Goal: Task Accomplishment & Management: Manage account settings

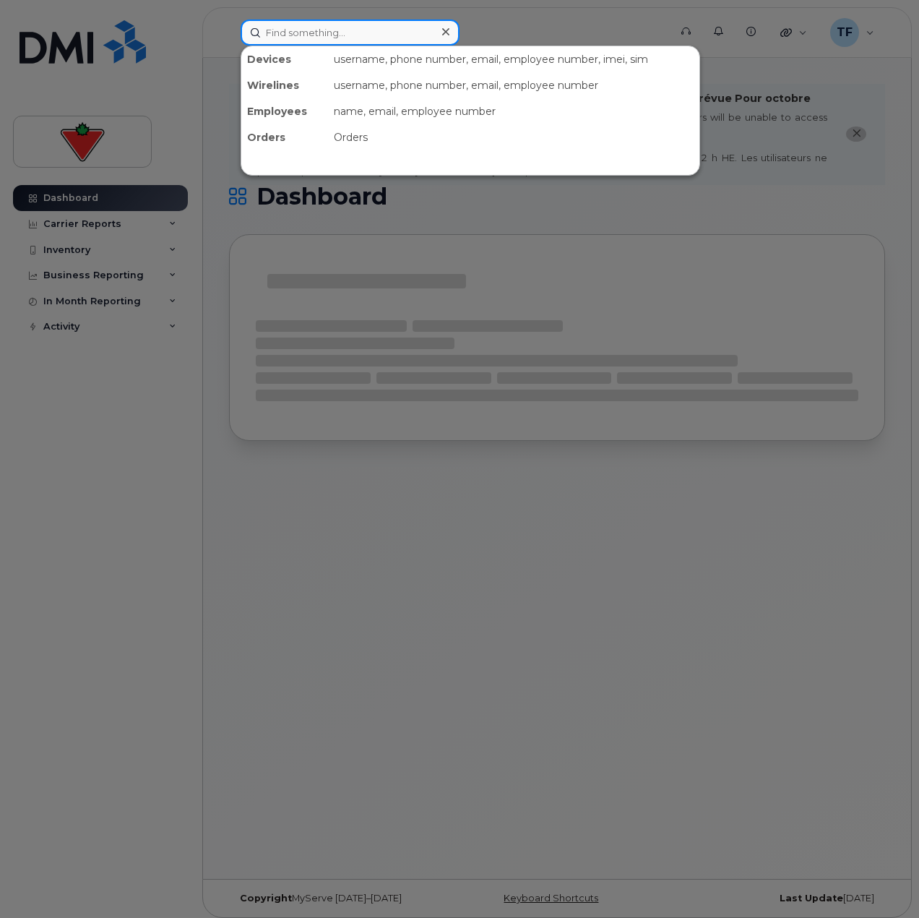
click at [382, 40] on input at bounding box center [350, 33] width 219 height 26
paste input "7059276436"
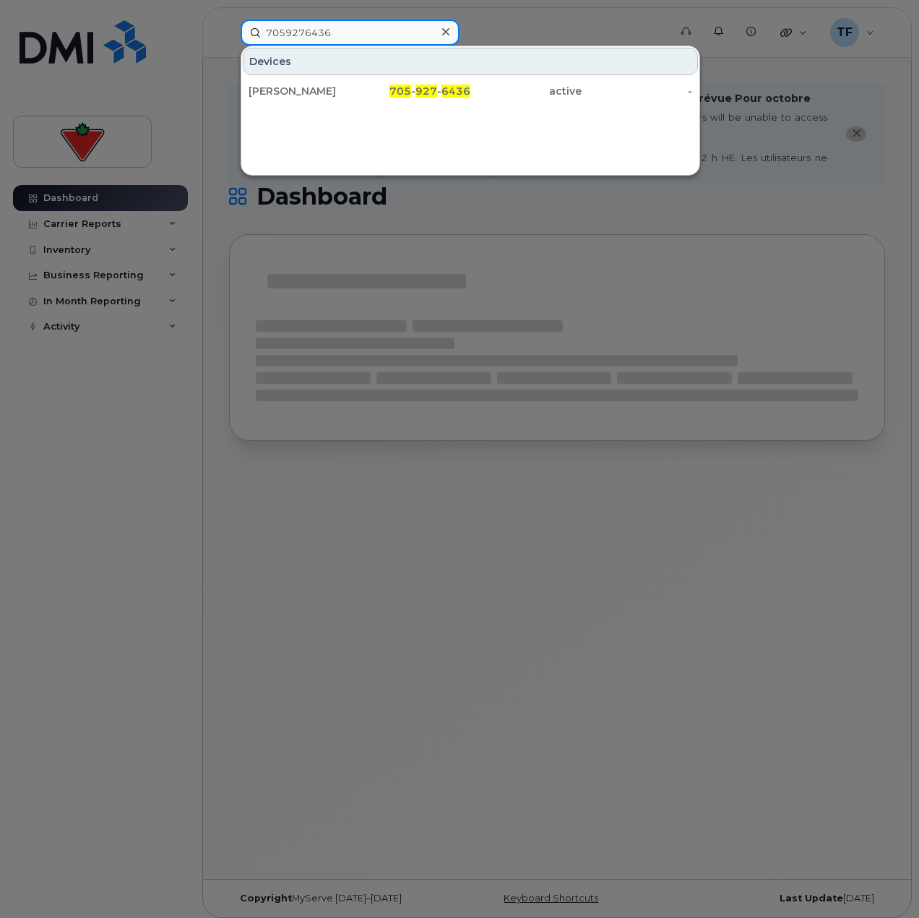
type input "7059276436"
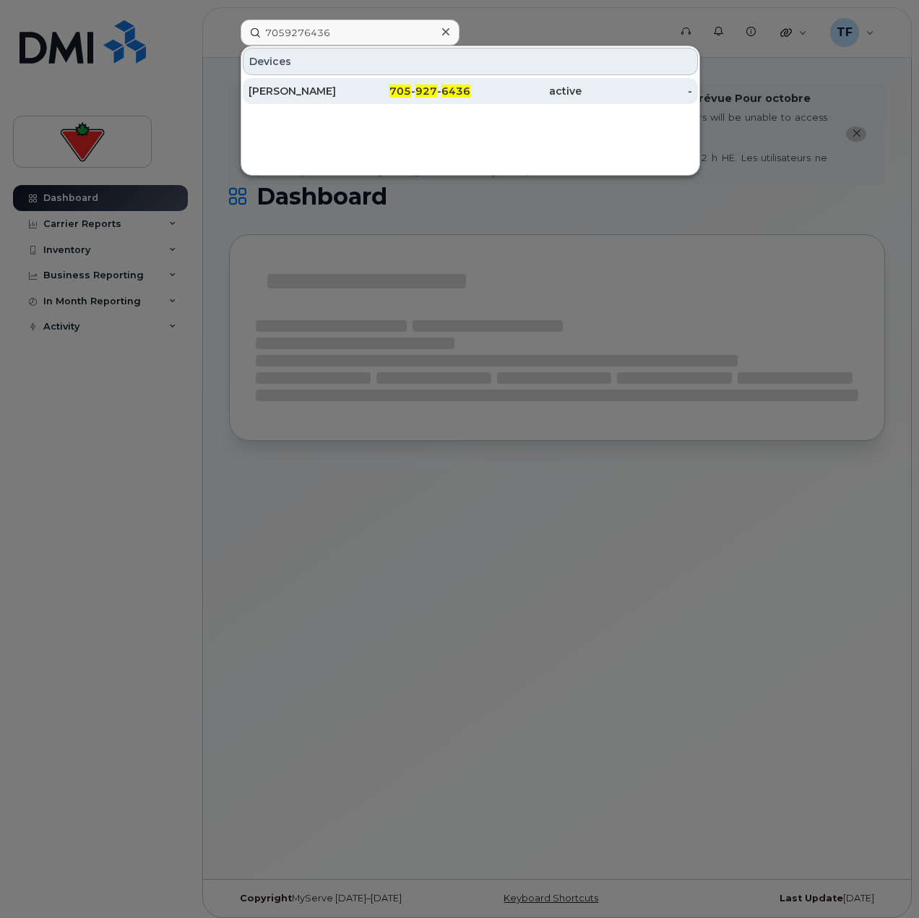
drag, startPoint x: 379, startPoint y: 66, endPoint x: 382, endPoint y: 87, distance: 21.8
click at [382, 87] on div "705 - 927 - 6436" at bounding box center [415, 91] width 111 height 14
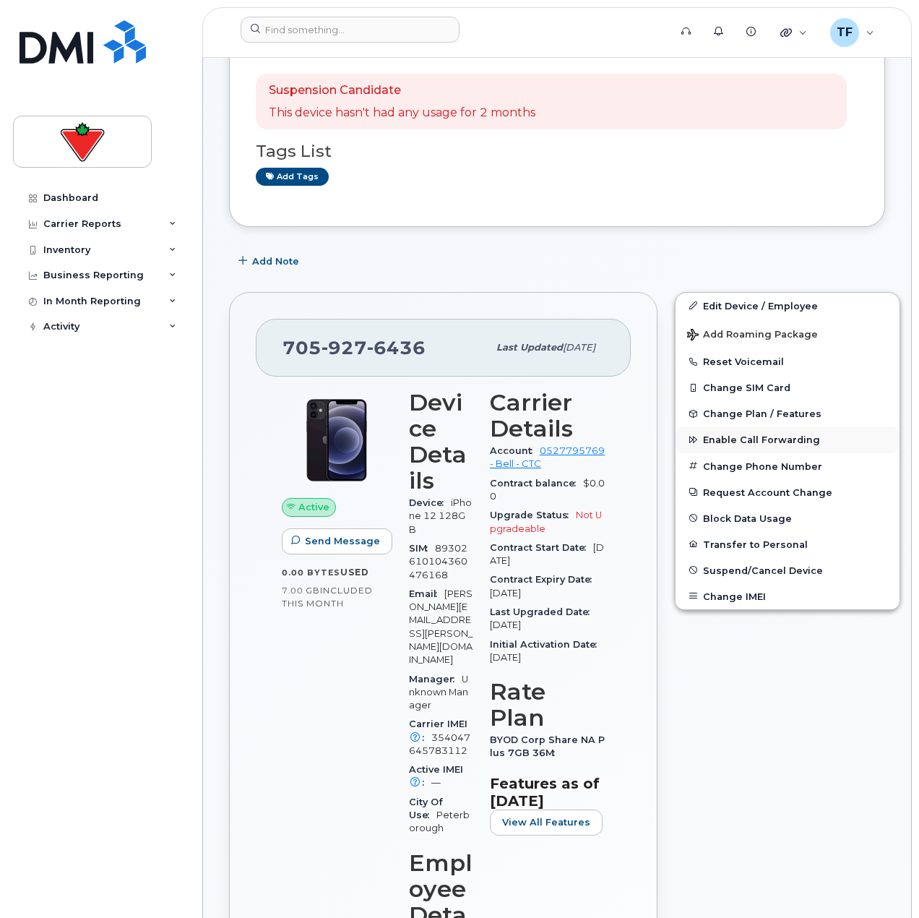
scroll to position [217, 0]
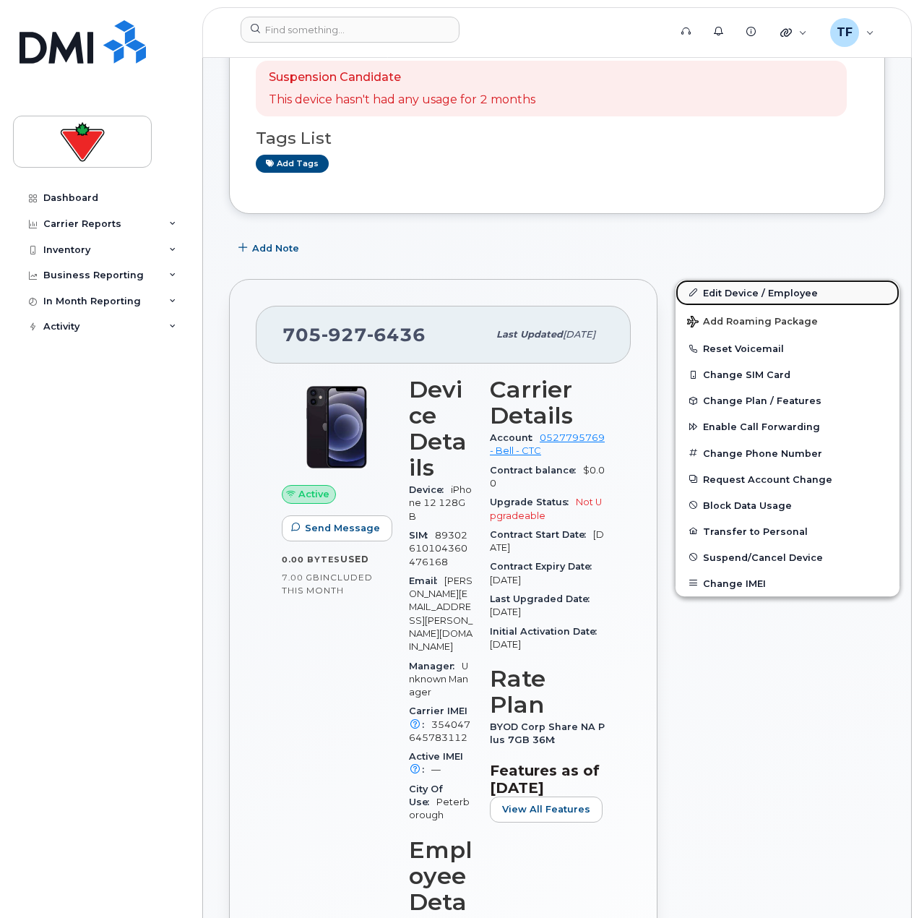
click at [726, 297] on link "Edit Device / Employee" at bounding box center [788, 293] width 224 height 26
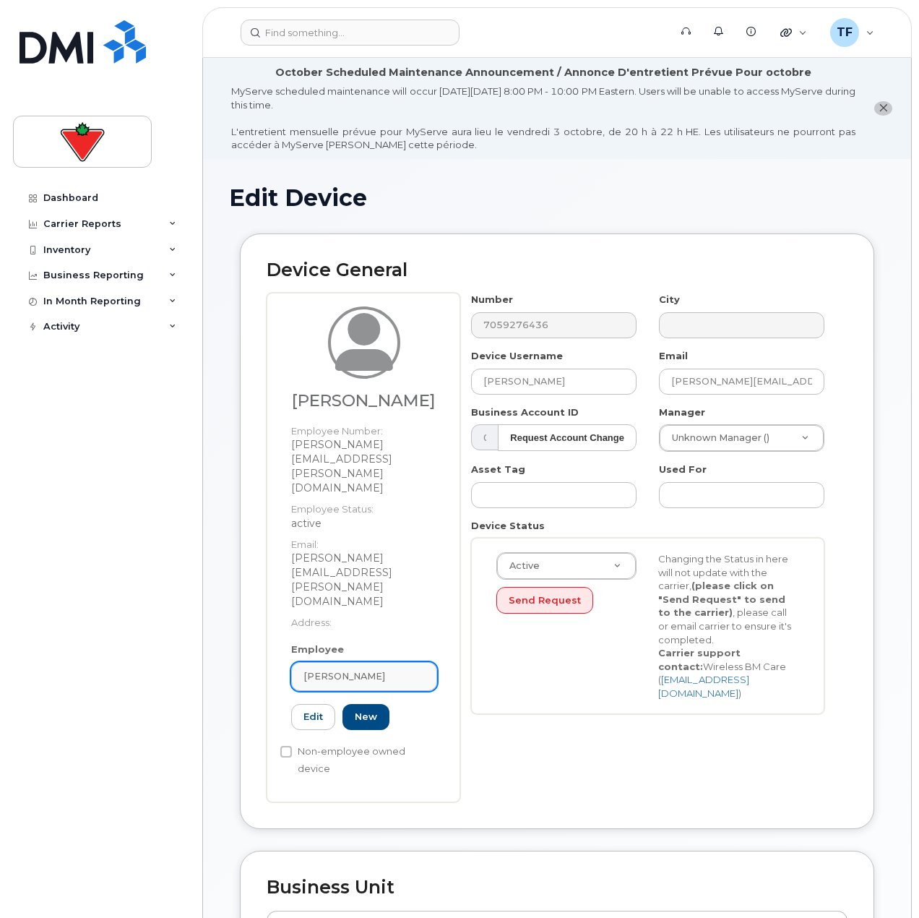
click at [359, 669] on span "[PERSON_NAME]" at bounding box center [345, 676] width 82 height 14
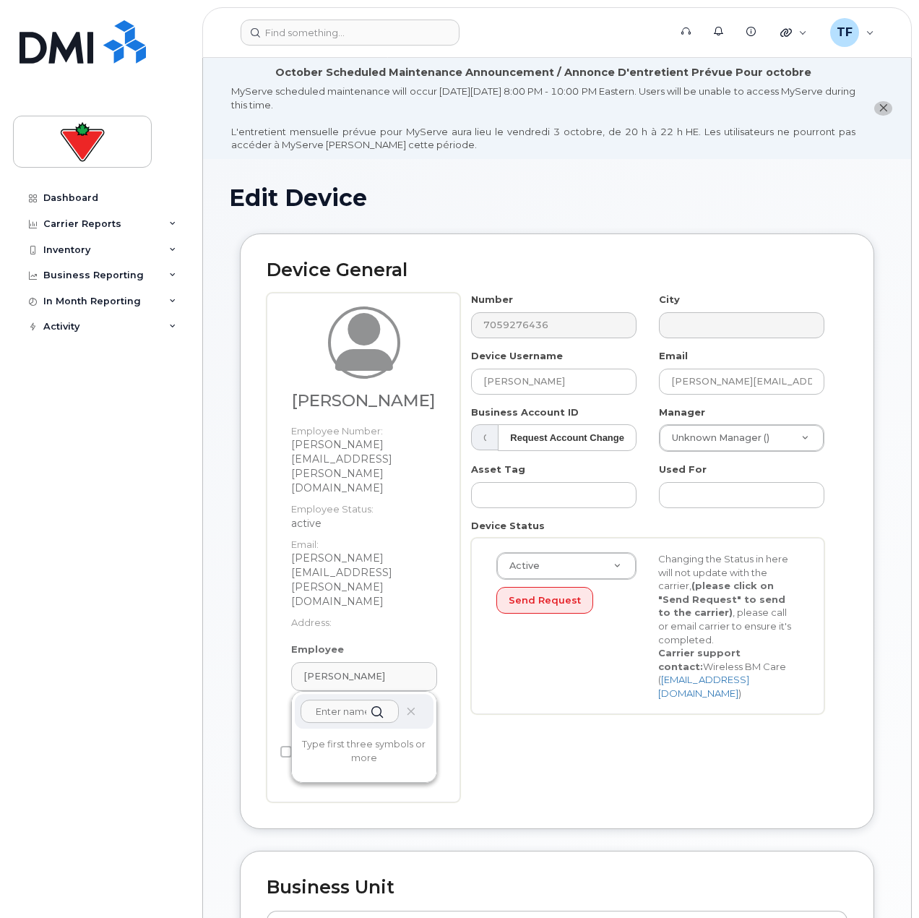
click at [355, 700] on input "text" at bounding box center [350, 711] width 98 height 23
click at [343, 411] on div "[PERSON_NAME] Employee Number: [PERSON_NAME][EMAIL_ADDRESS][PERSON_NAME][DOMAIN…" at bounding box center [364, 474] width 168 height 336
click at [341, 407] on h3 "[PERSON_NAME]" at bounding box center [364, 401] width 146 height 18
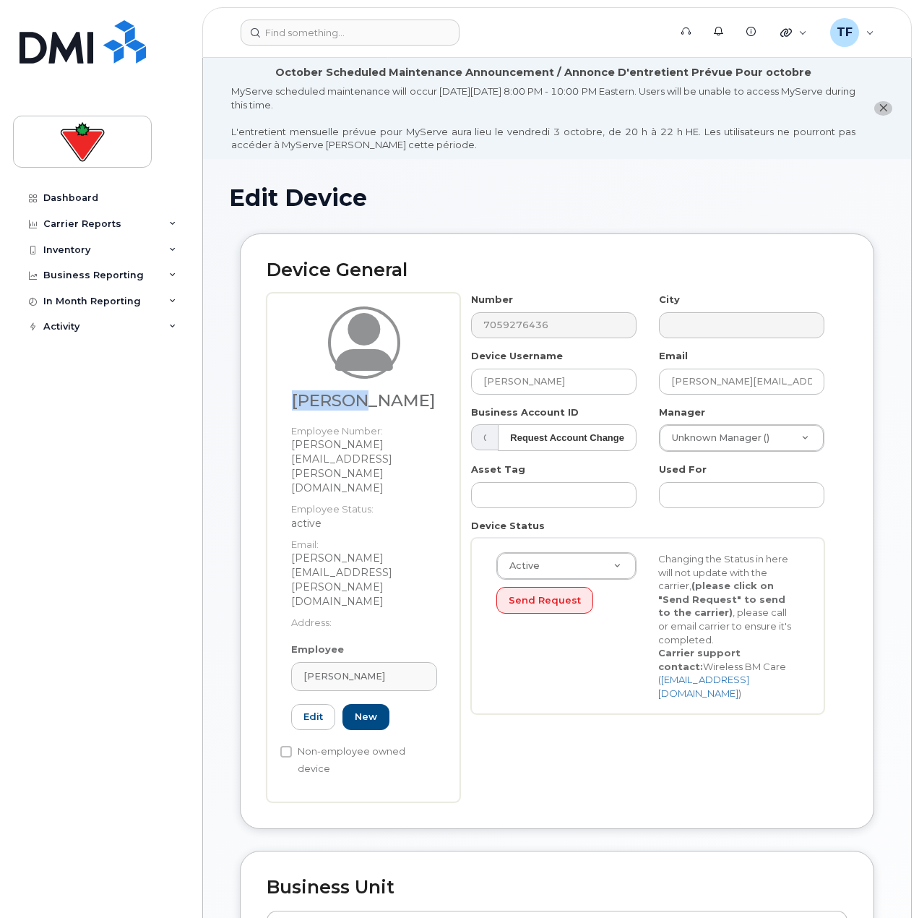
click at [341, 407] on h3 "[PERSON_NAME]" at bounding box center [364, 401] width 146 height 18
copy div "[PERSON_NAME]"
click at [330, 669] on span "[PERSON_NAME]" at bounding box center [345, 676] width 82 height 14
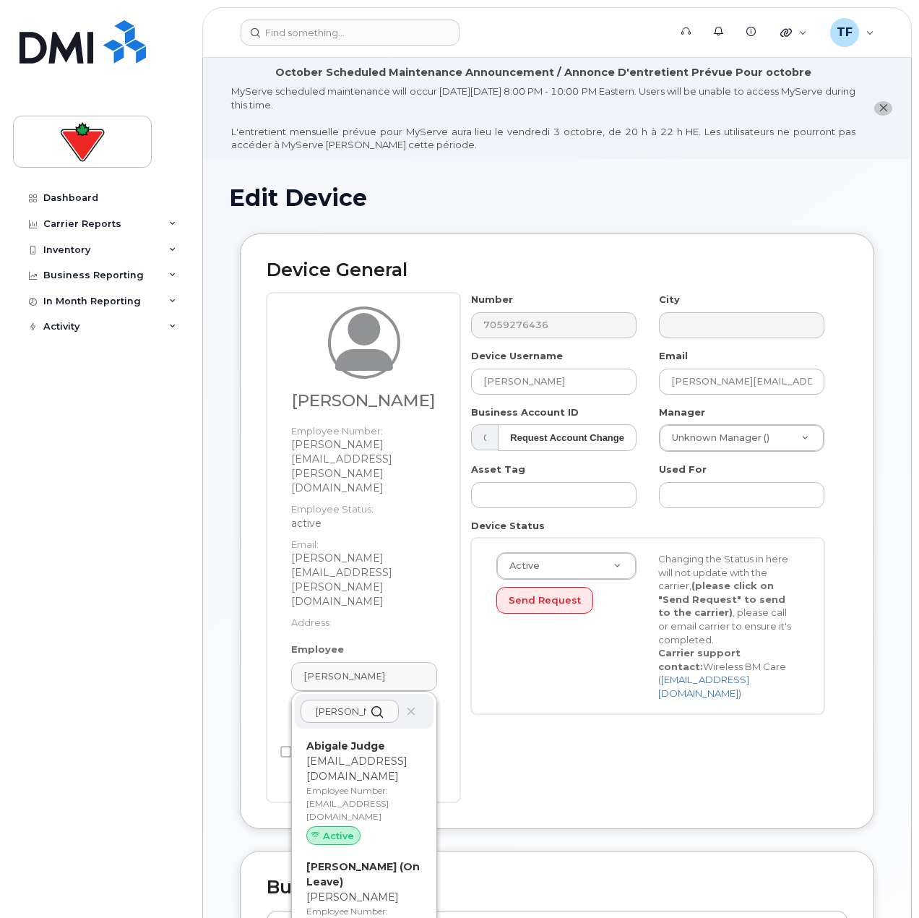
type input "[PERSON_NAME]"
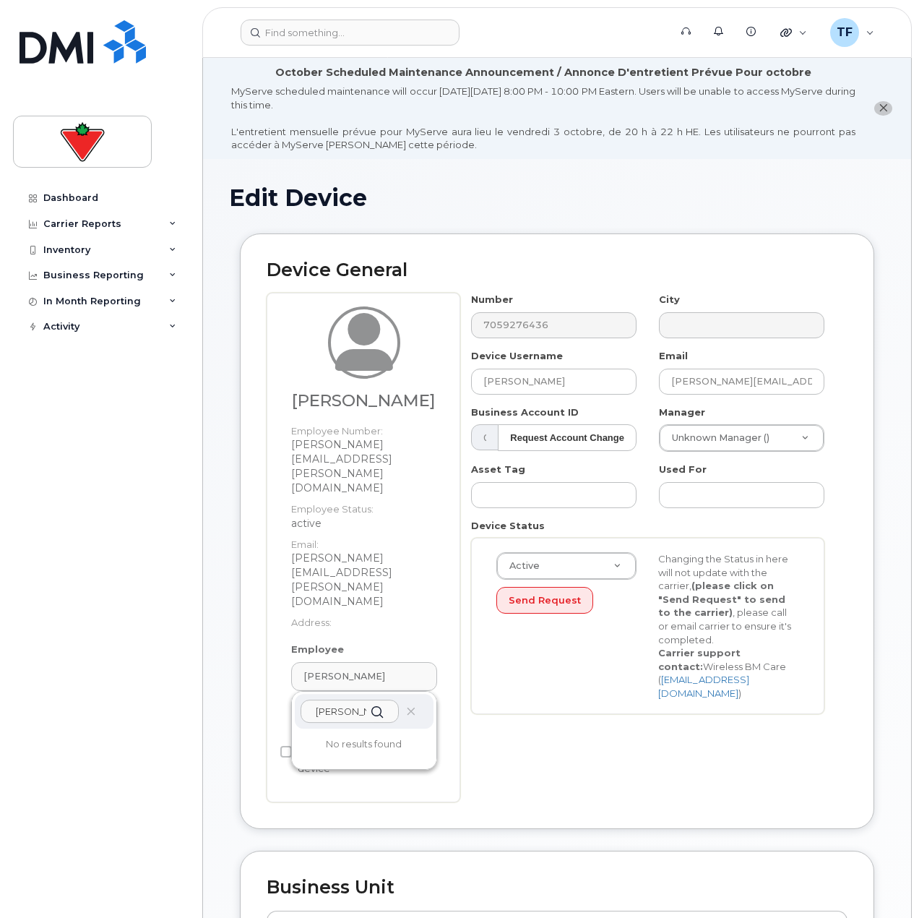
click at [364, 700] on input "[PERSON_NAME]" at bounding box center [350, 711] width 98 height 23
click at [362, 700] on input "[PERSON_NAME]" at bounding box center [350, 711] width 98 height 23
click at [186, 603] on div "Dashboard Carrier Reports Monthly Billing Data Daily Data Pooling Data Behavior…" at bounding box center [102, 540] width 179 height 711
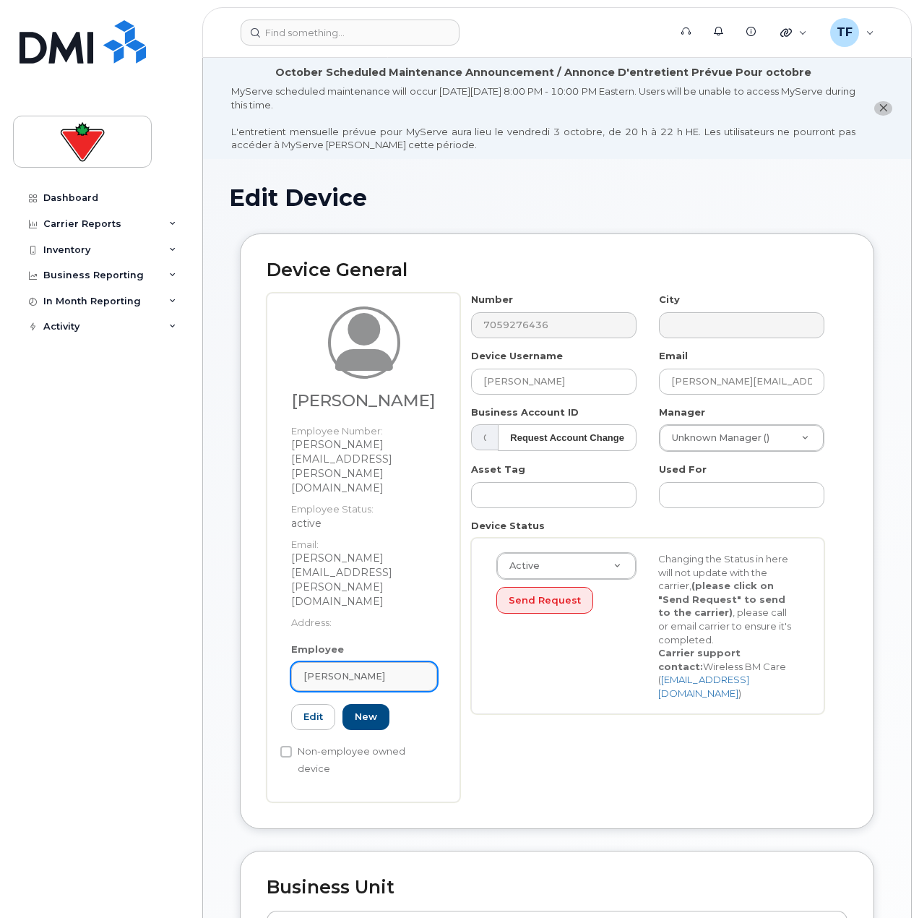
click at [390, 669] on div "[PERSON_NAME]" at bounding box center [364, 676] width 121 height 14
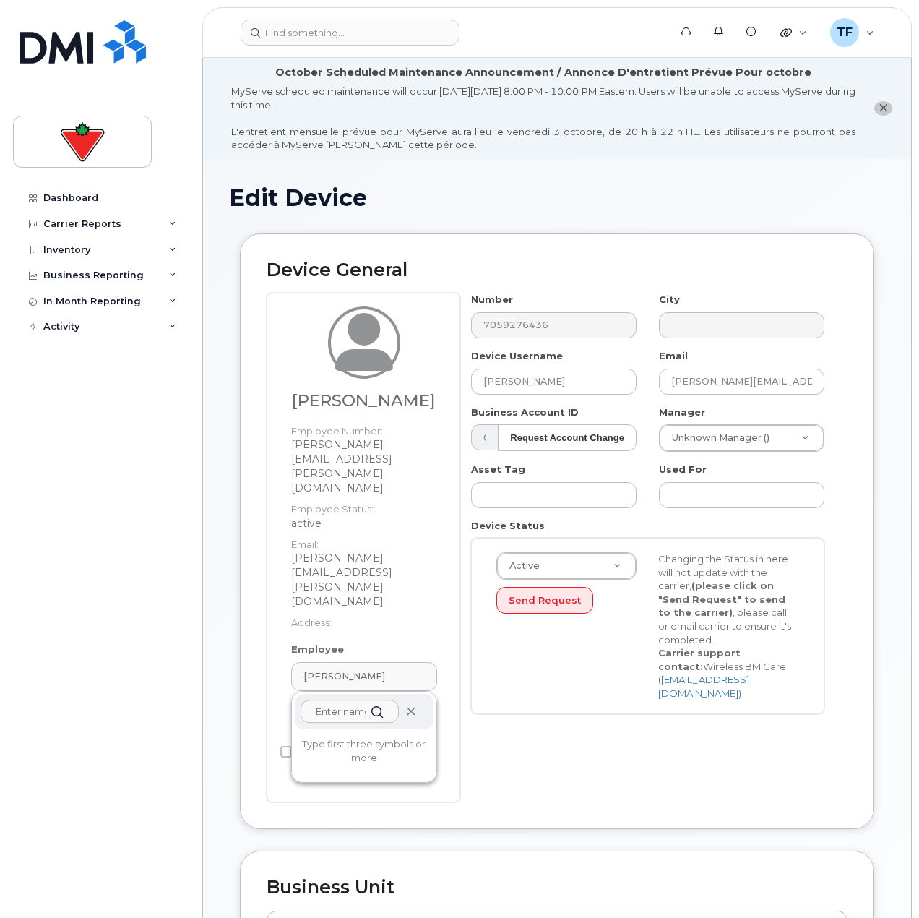
click at [407, 706] on span at bounding box center [411, 712] width 12 height 12
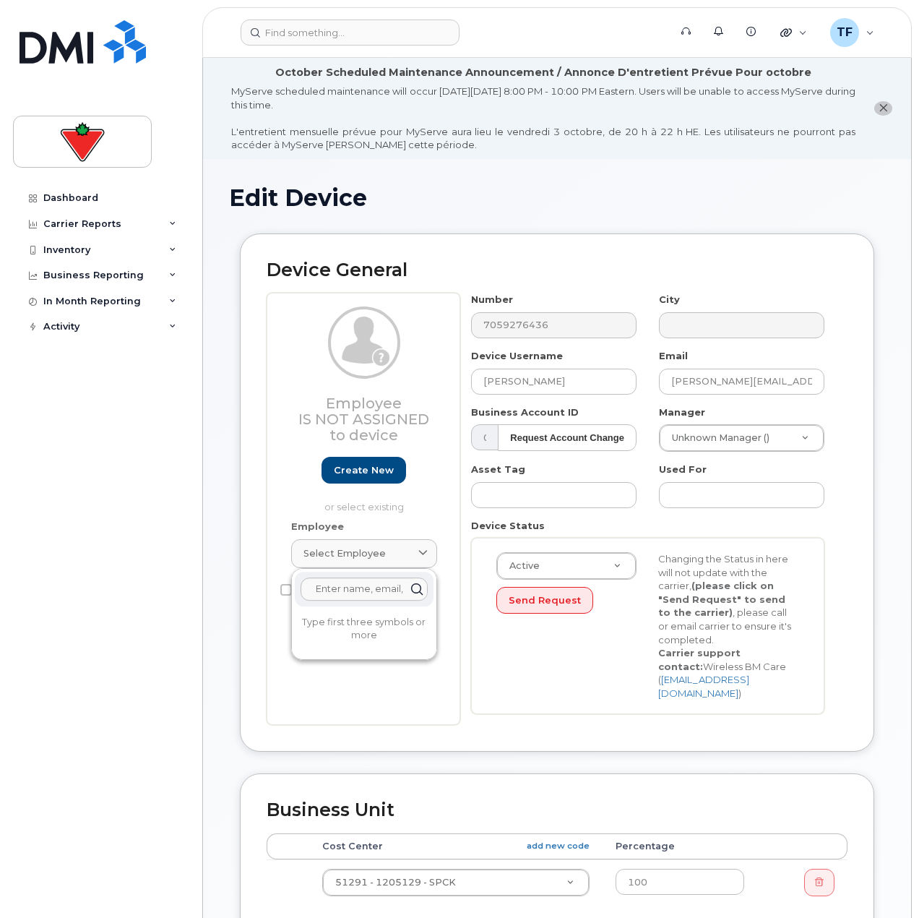
click at [246, 575] on div "Device General Employee Is not assigned to device Create new or select existing…" at bounding box center [557, 492] width 635 height 519
click at [546, 379] on input "[PERSON_NAME]" at bounding box center [554, 382] width 166 height 26
drag, startPoint x: 494, startPoint y: 386, endPoint x: 377, endPoint y: 387, distance: 116.4
click at [377, 387] on div "Employee Is not assigned to device Create new or select existing Employee Selec…" at bounding box center [557, 509] width 581 height 432
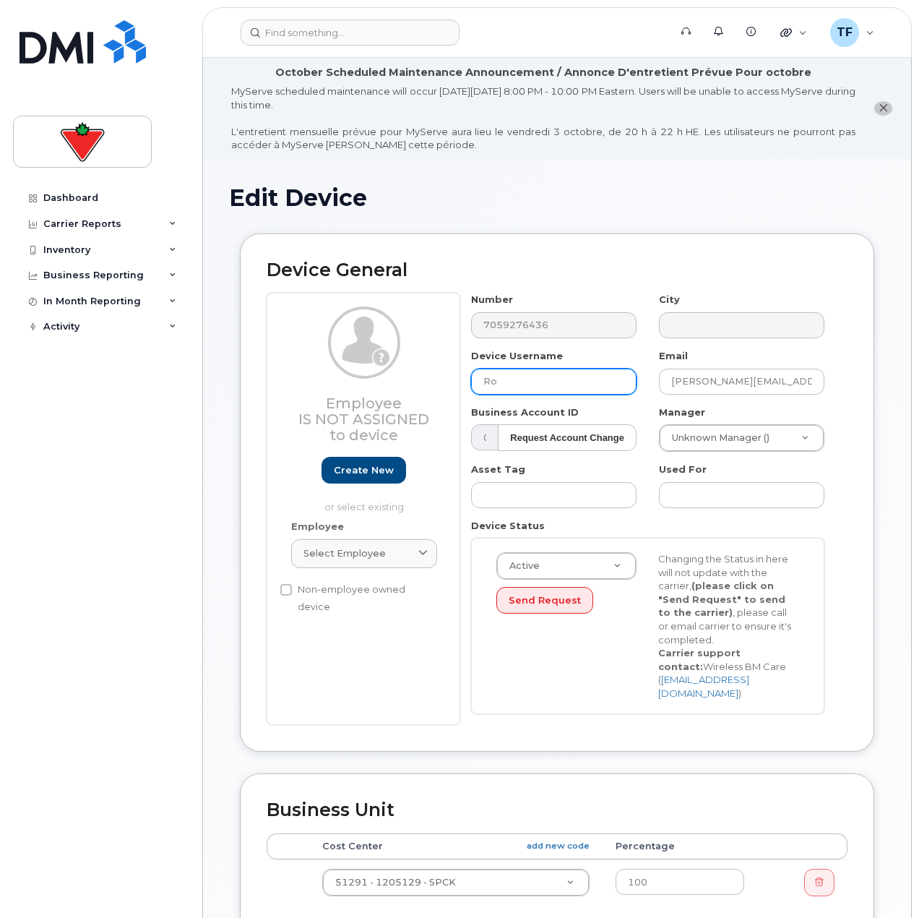
type input "R"
type input "Judy Robins"
type input "R"
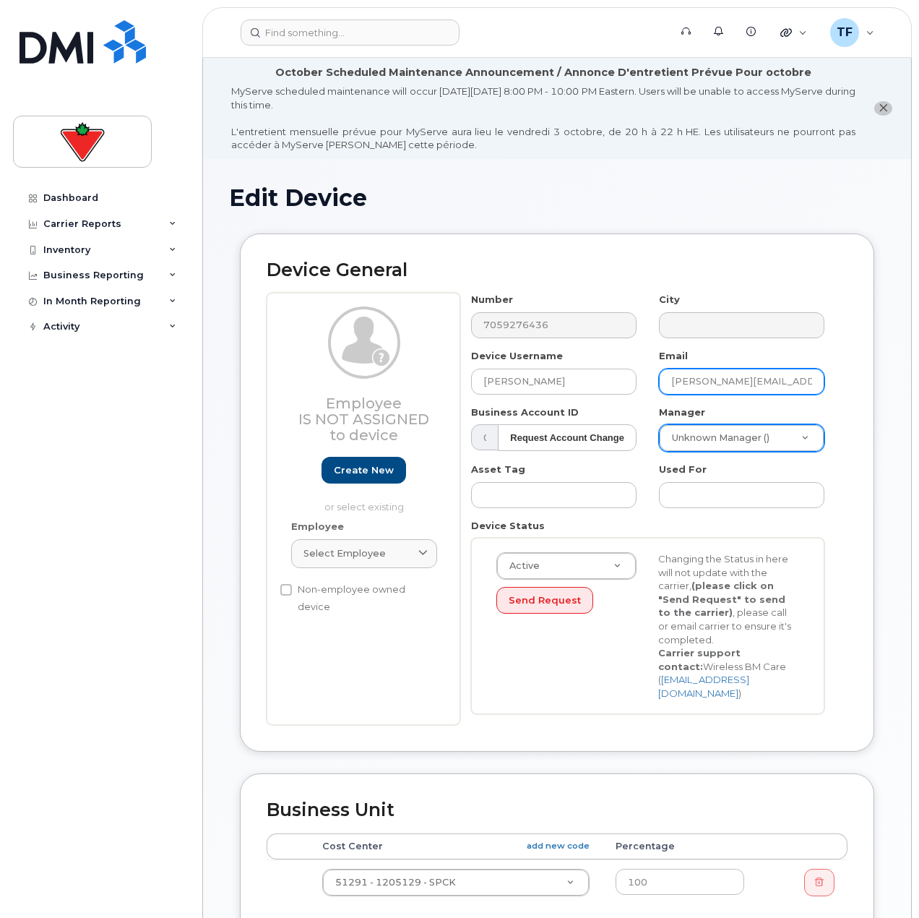
type input "Judy.Robins@sportchek.ca"
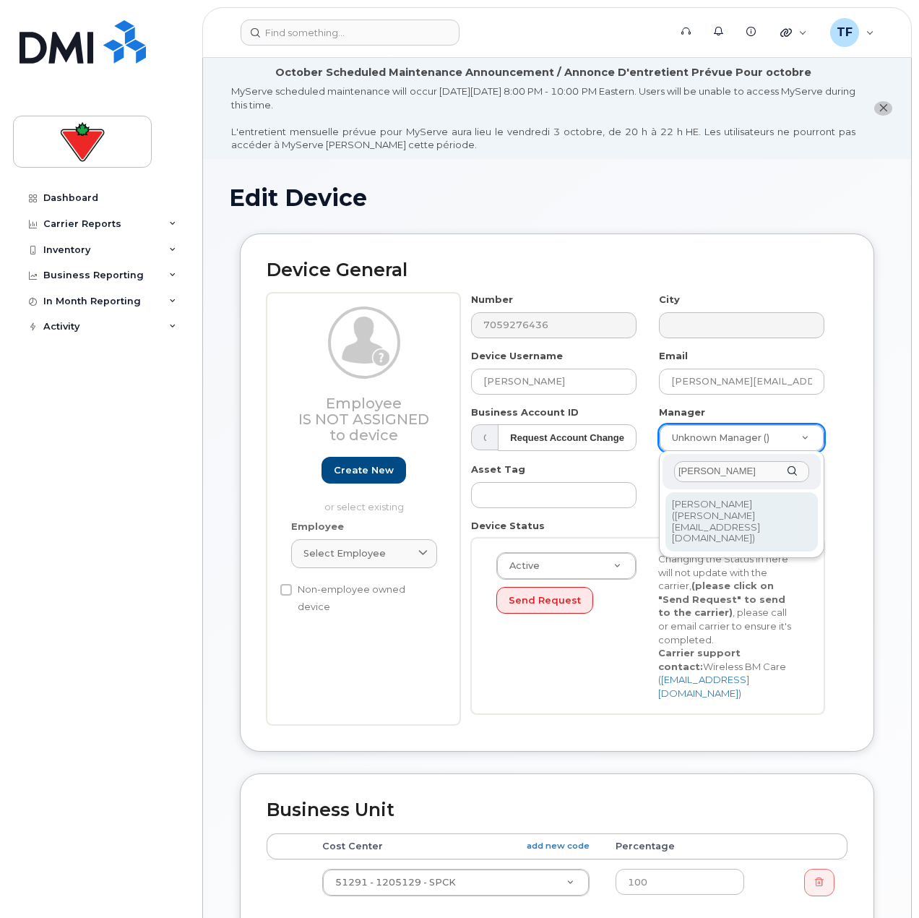
type input "bob l"
click at [713, 530] on div "bob l Bob Legomski (bob.legomski@fglsports.com)" at bounding box center [742, 504] width 166 height 107
type input "1013218"
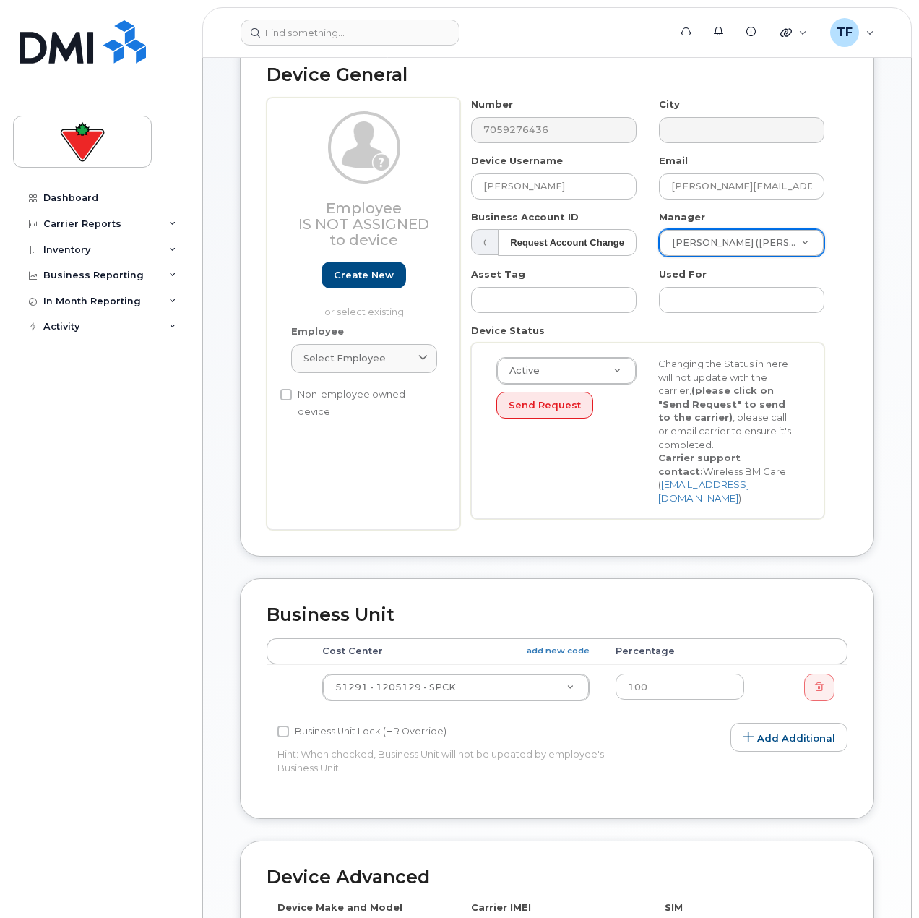
scroll to position [434, 0]
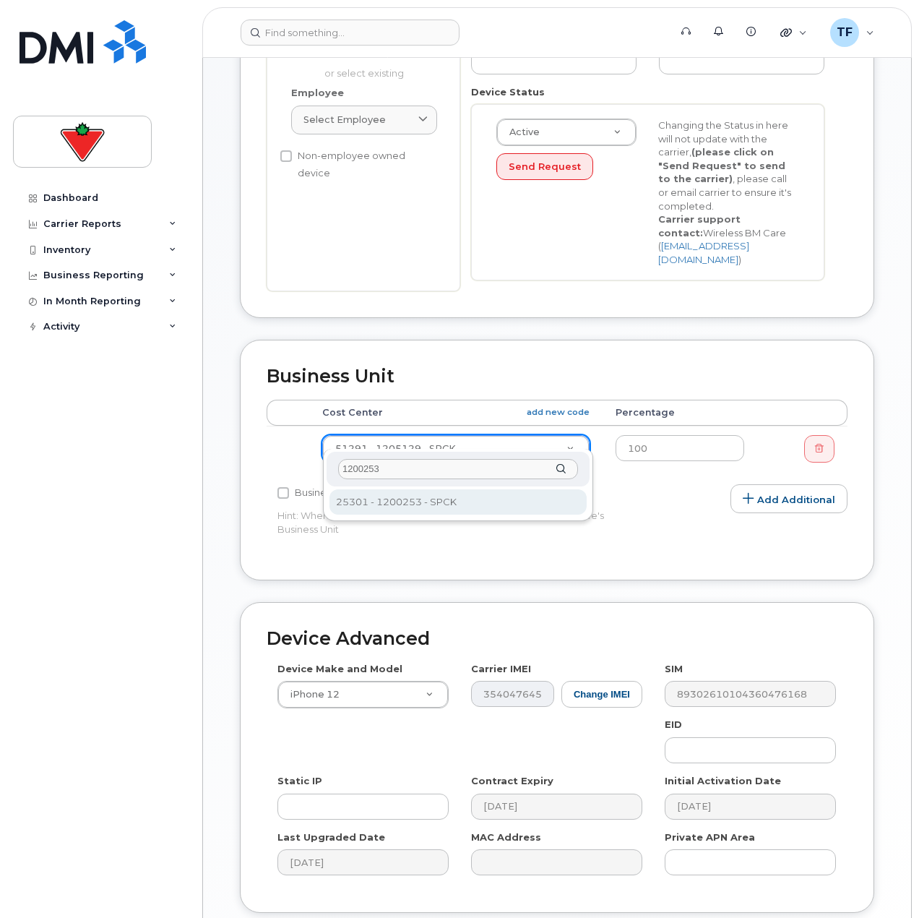
type input "1200253"
type input "626056"
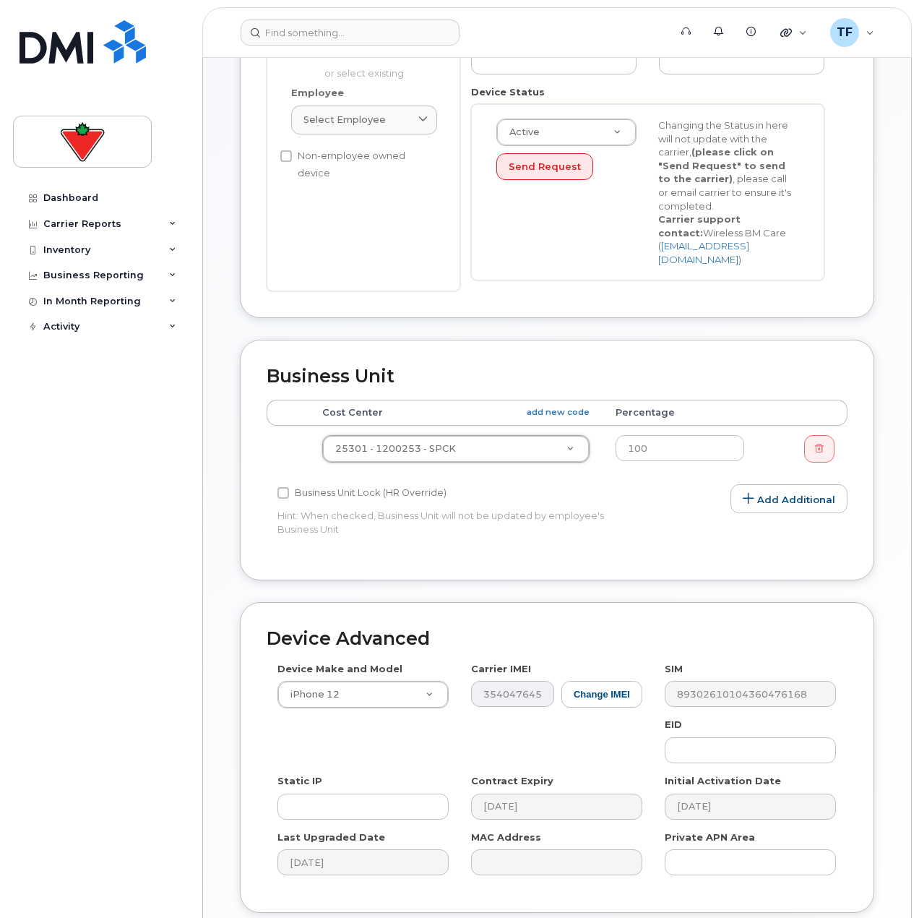
scroll to position [536, 0]
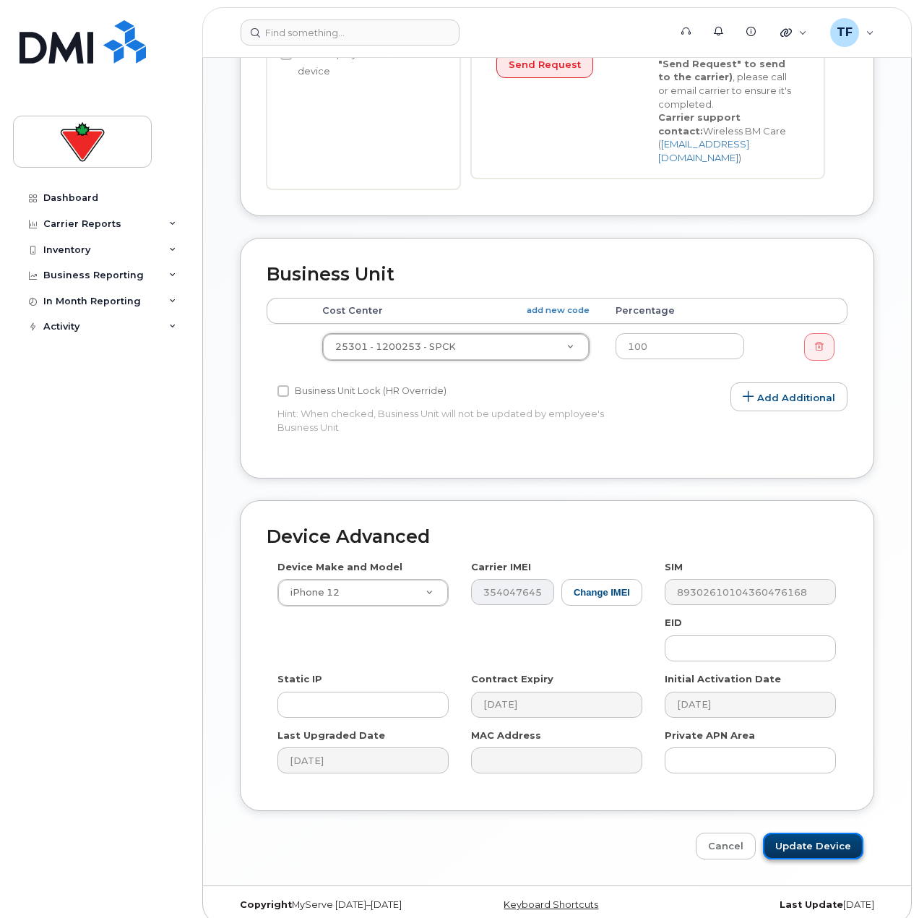
click at [803, 837] on input "Update Device" at bounding box center [813, 846] width 100 height 27
type input "Saving..."
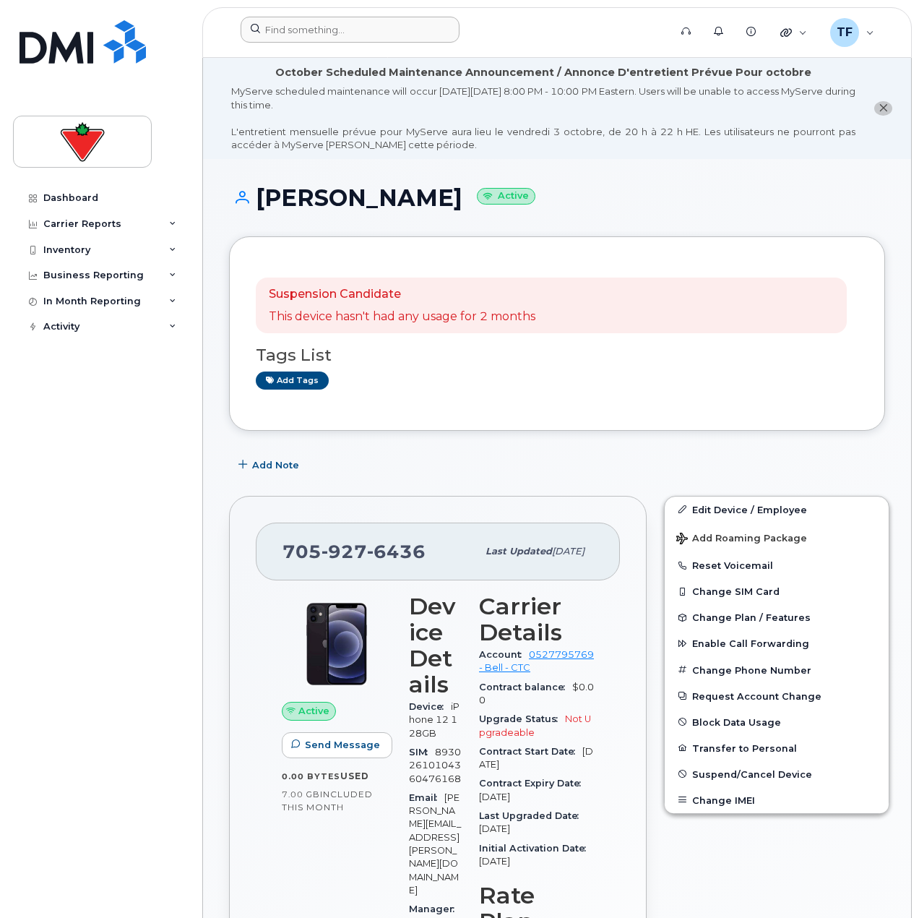
drag, startPoint x: 335, startPoint y: 7, endPoint x: 332, endPoint y: 17, distance: 10.5
click at [335, 7] on div "Support Alerts Knowledge Base Quicklinks Suspend / Cancel Device Change SIM Car…" at bounding box center [557, 32] width 710 height 51
click at [330, 25] on input at bounding box center [350, 30] width 219 height 26
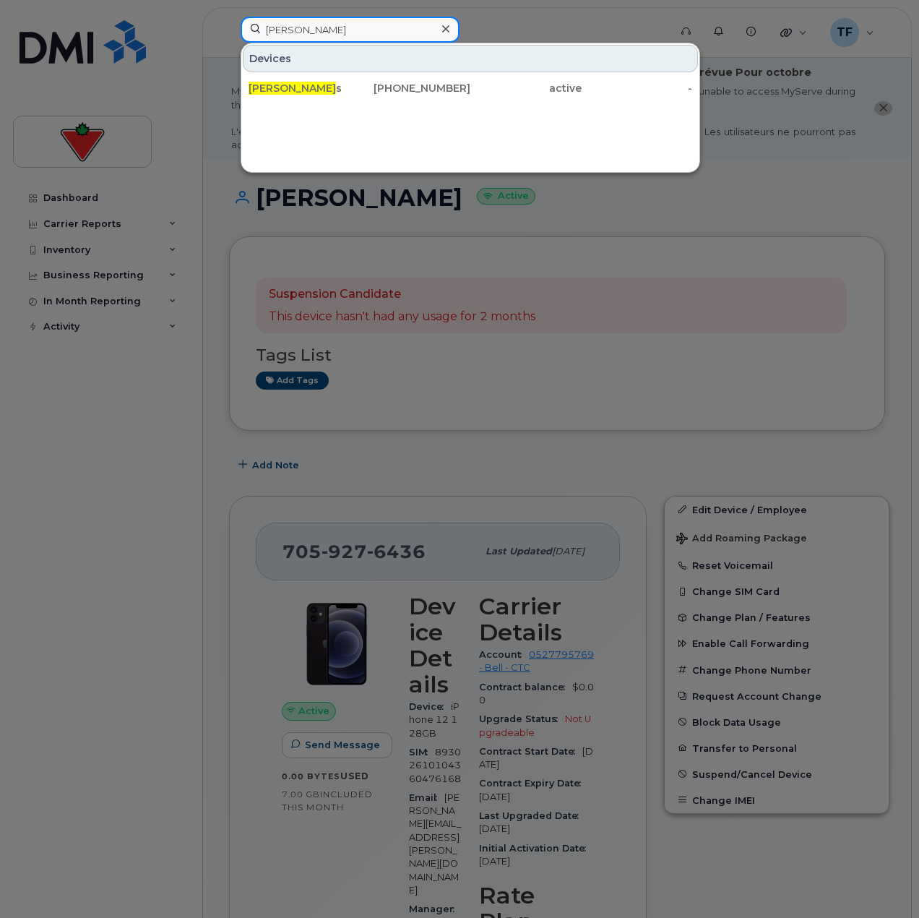
type input "judy robin"
click at [310, 441] on div at bounding box center [459, 459] width 919 height 918
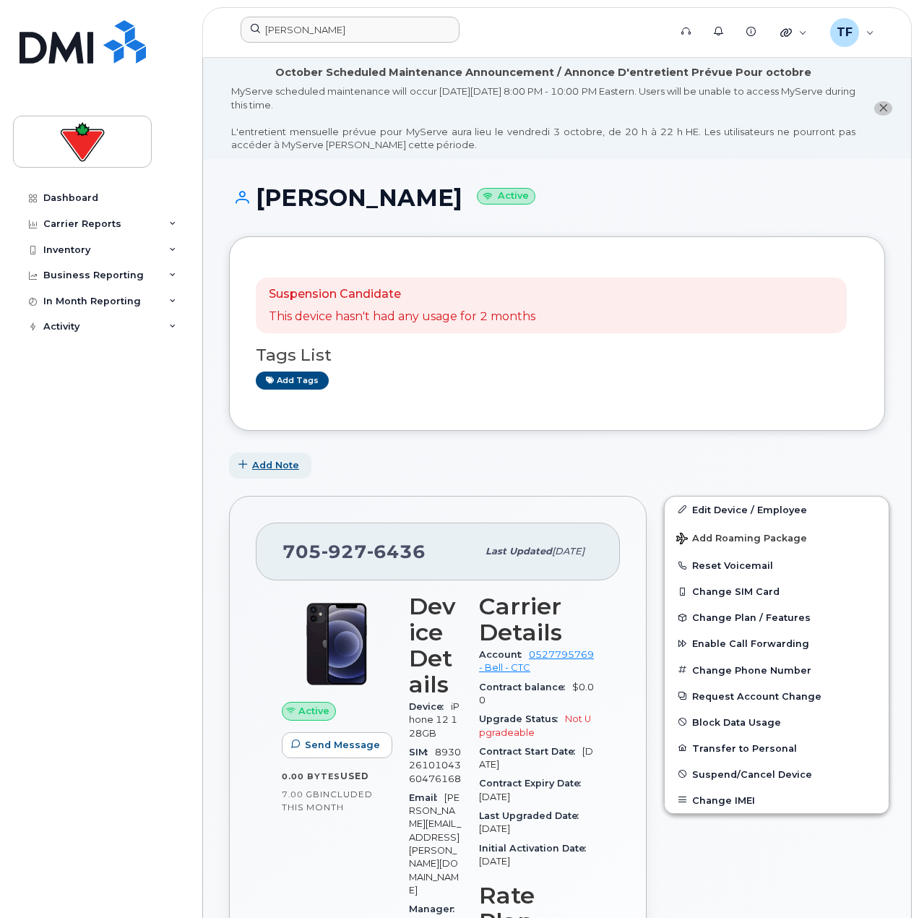
click at [282, 470] on span "Add Note" at bounding box center [275, 465] width 47 height 14
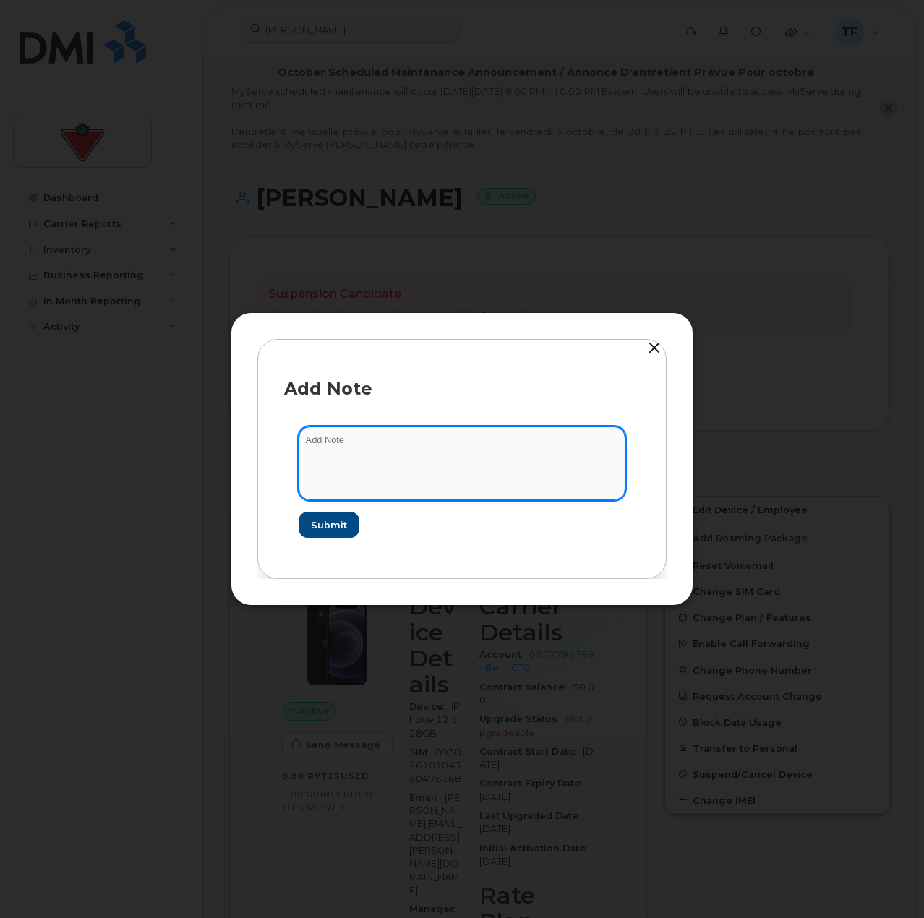
click at [365, 481] on textarea at bounding box center [461, 463] width 327 height 74
type textarea "F"
paste textarea "[PERSON_NAME]"
click at [511, 429] on textarea "Updated from Robert Clement to Judy Robins" at bounding box center [461, 463] width 327 height 74
paste textarea "RITM1037154"
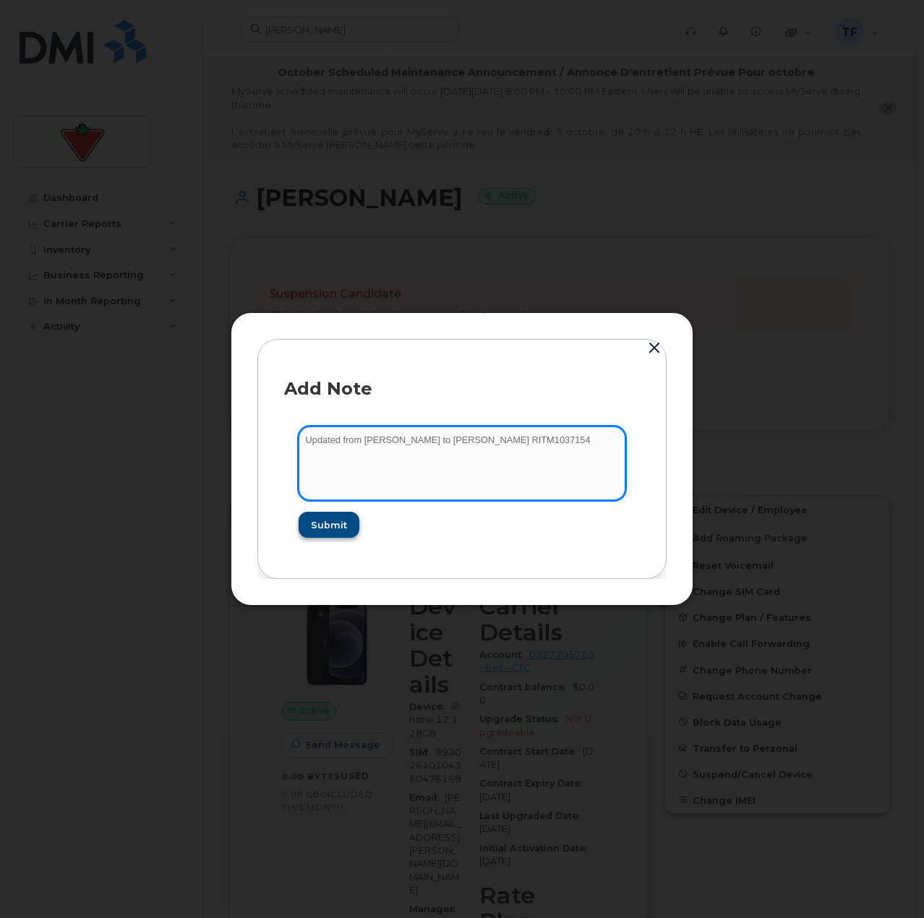
type textarea "Updated from Robert Clement to Judy Robins RITM1037154"
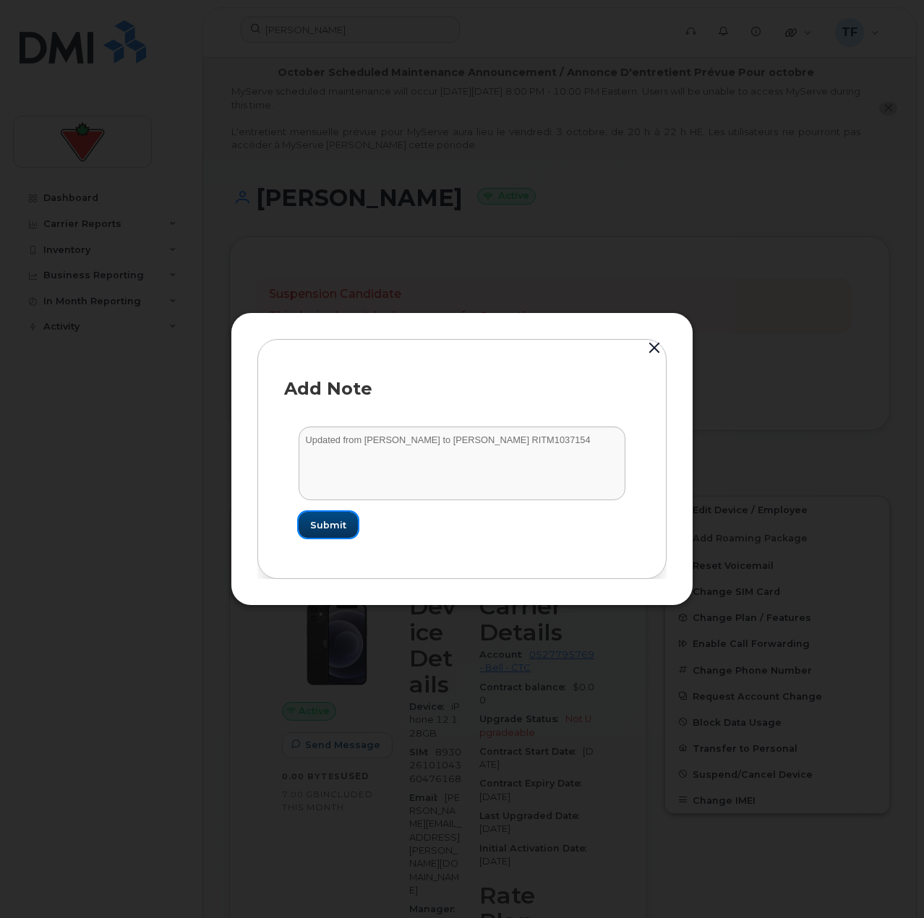
click at [345, 527] on button "Submit" at bounding box center [327, 525] width 59 height 26
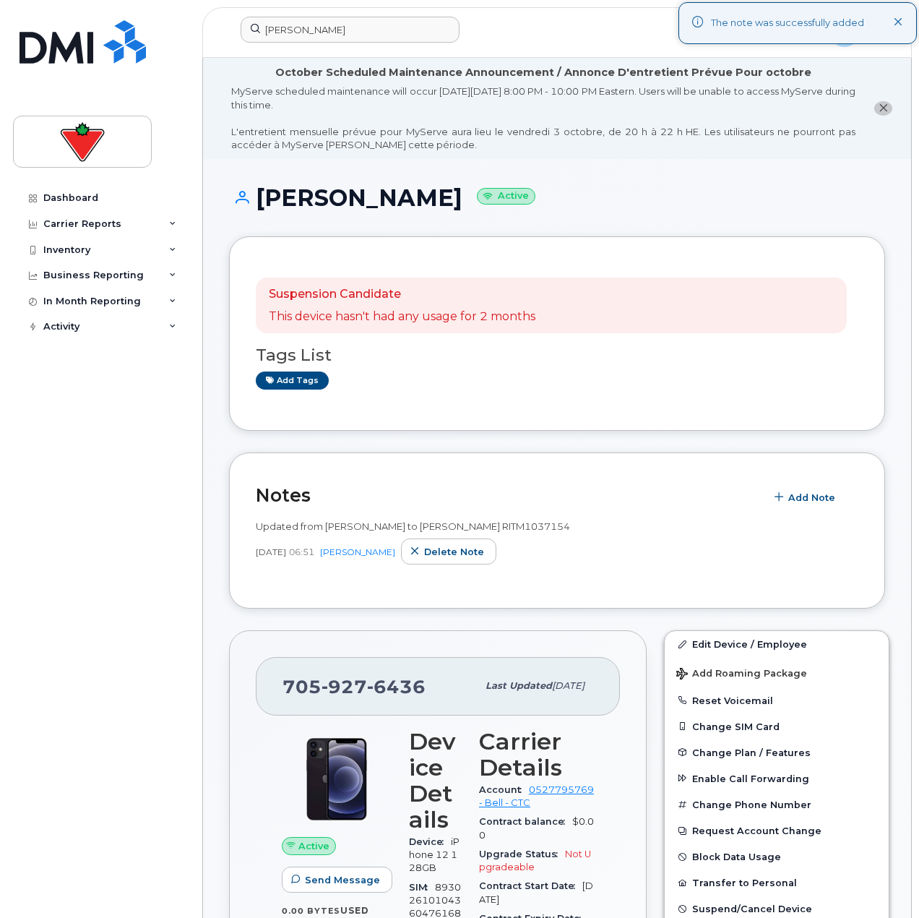
click at [113, 609] on div "Dashboard Carrier Reports Monthly Billing Data Daily Data Pooling Data Behavior…" at bounding box center [102, 540] width 179 height 711
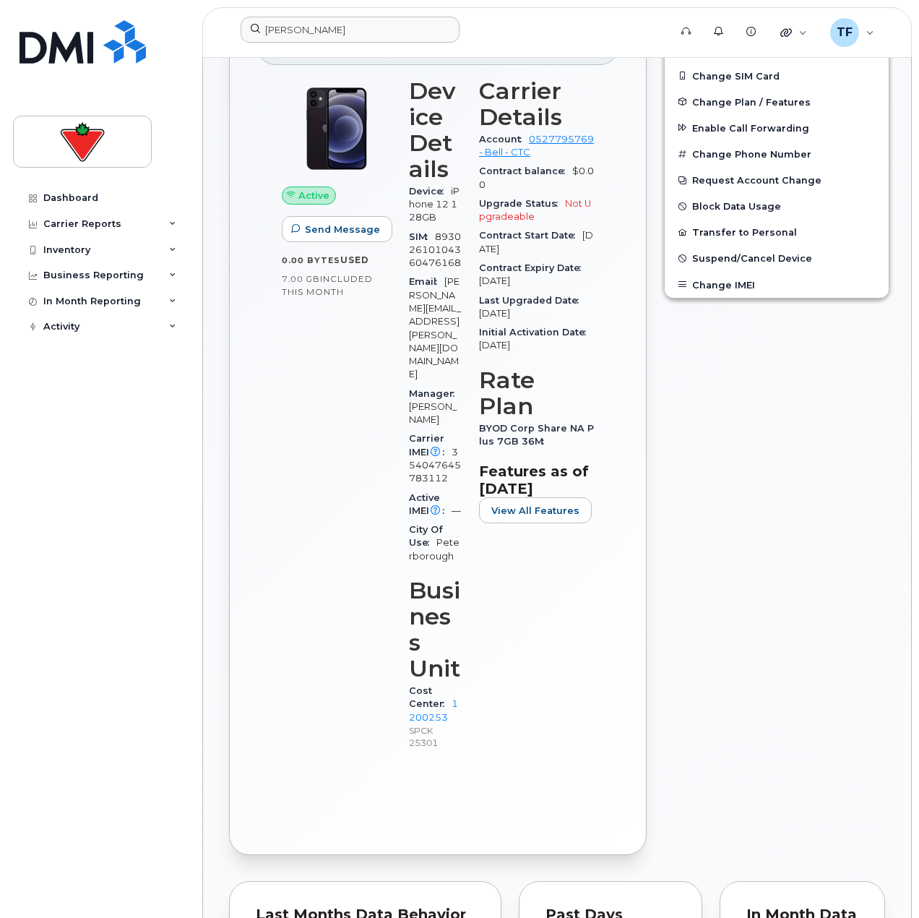
scroll to position [506, 0]
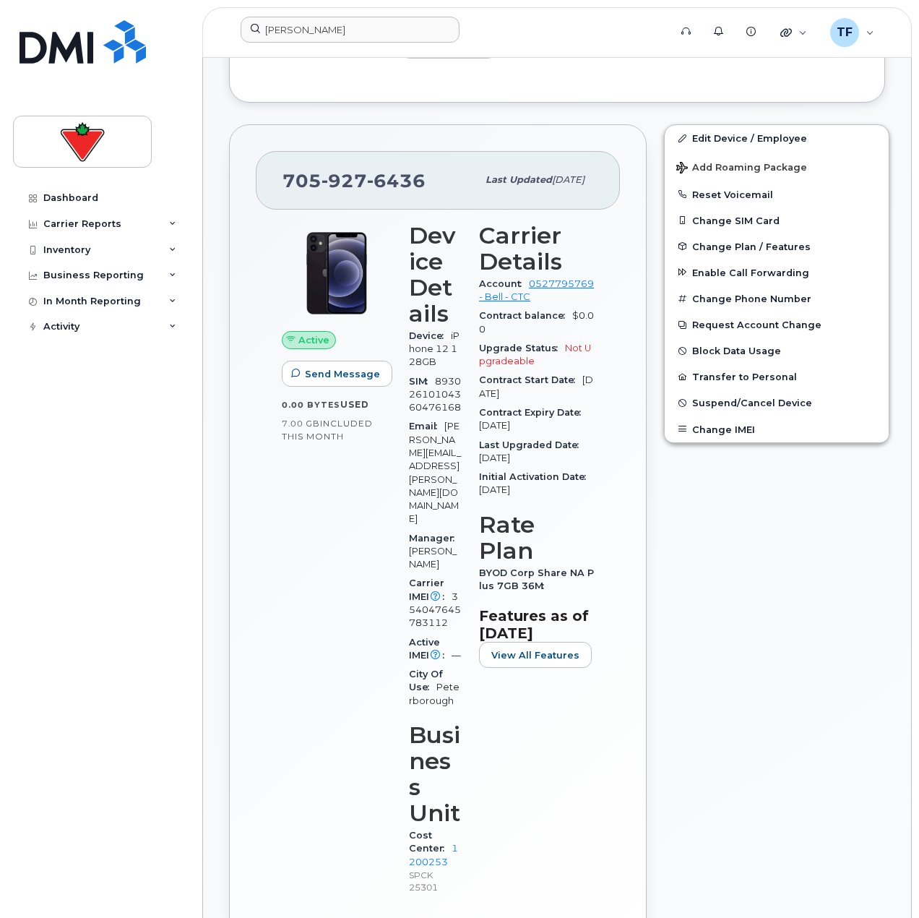
click at [164, 875] on div "Dashboard Carrier Reports Monthly Billing Data Daily Data Pooling Data Behavior…" at bounding box center [102, 540] width 179 height 711
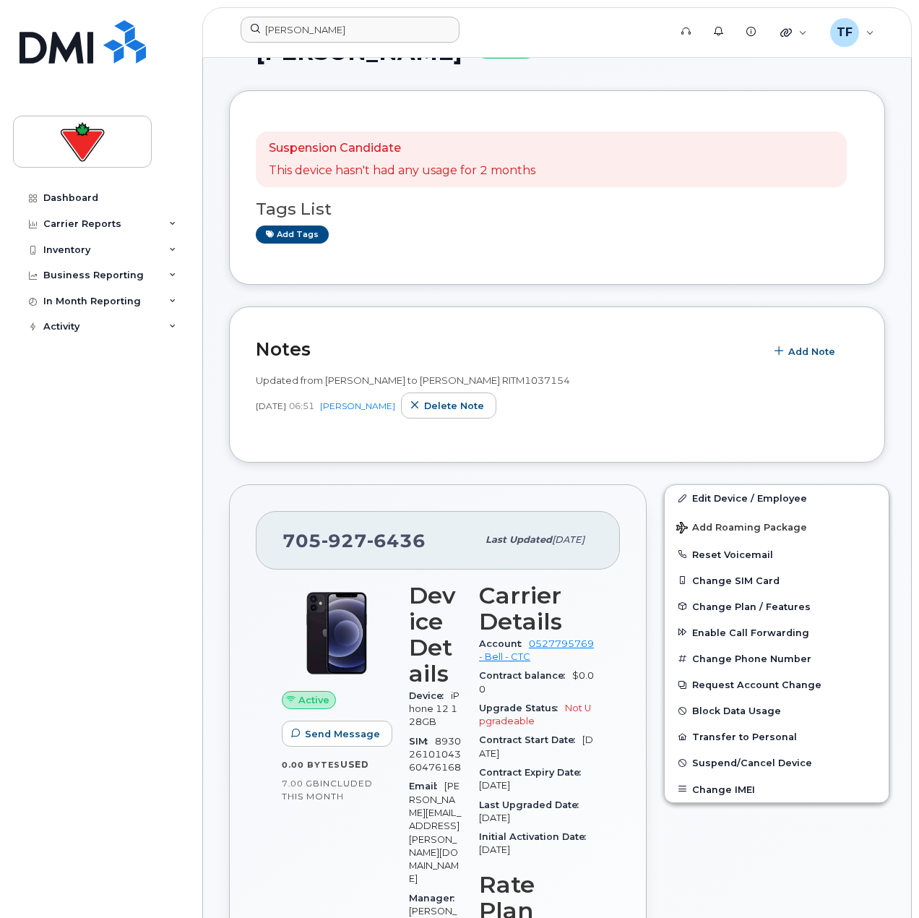
scroll to position [145, 0]
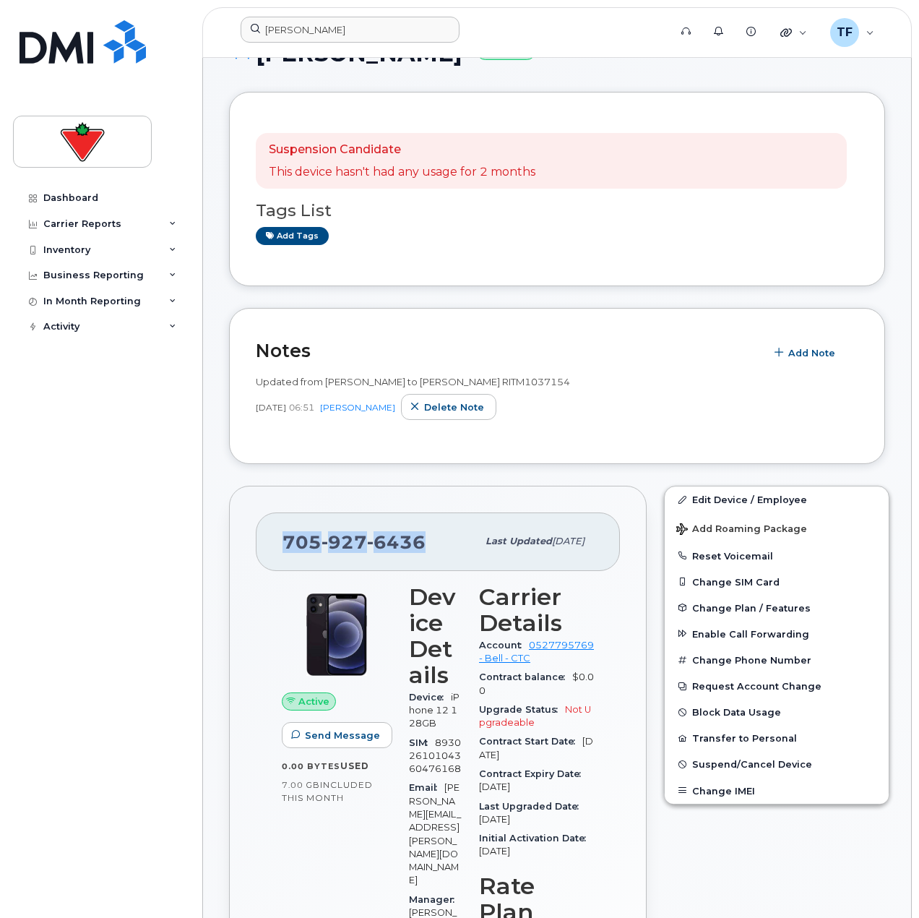
drag, startPoint x: 421, startPoint y: 538, endPoint x: 279, endPoint y: 540, distance: 142.4
click at [279, 540] on div "705 927 6436 Last updated Sep 26, 2025" at bounding box center [438, 541] width 364 height 58
click at [276, 540] on div "705 927 6436 Last updated Sep 26, 2025" at bounding box center [438, 541] width 364 height 58
drag, startPoint x: 410, startPoint y: 543, endPoint x: 257, endPoint y: 544, distance: 153.2
click at [262, 544] on div "705 927 6436 Last updated Sep 26, 2025" at bounding box center [438, 541] width 364 height 58
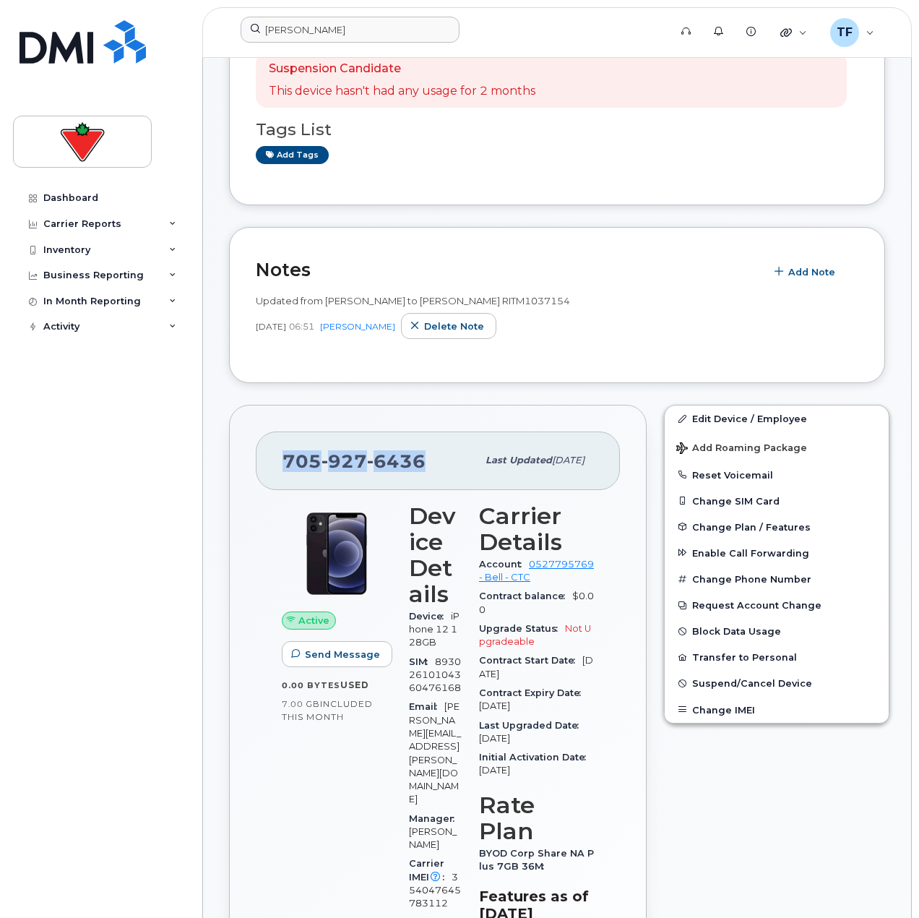
scroll to position [361, 0]
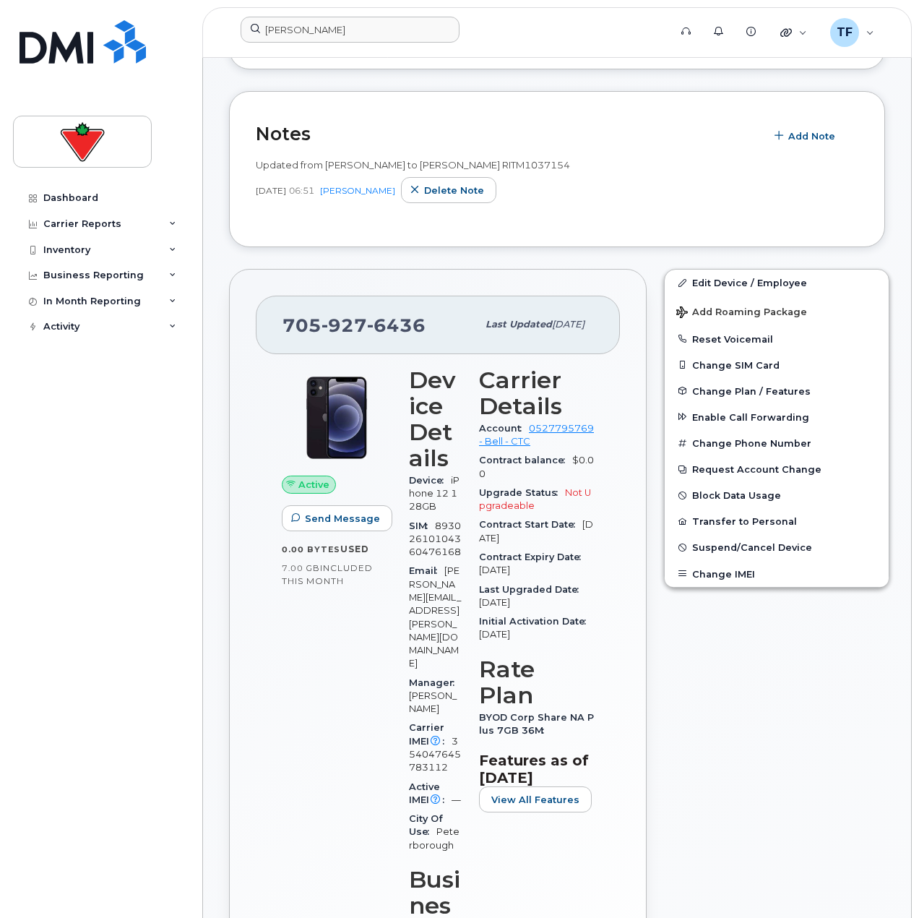
click at [440, 718] on div "Carrier IMEI Carrier IMEI is reported during the last billing cycle or change o…" at bounding box center [435, 747] width 53 height 59
copy span "354047645783112"
